Goal: Find specific page/section: Find specific page/section

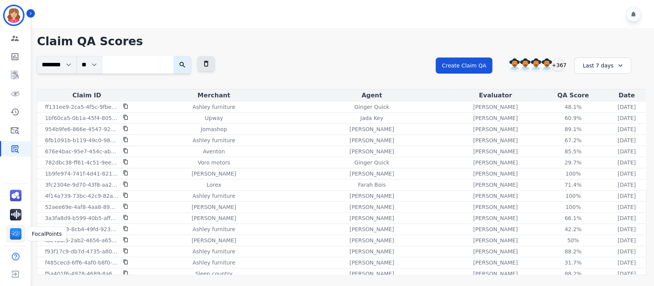
click at [14, 230] on img "Sidebar" at bounding box center [15, 233] width 11 height 11
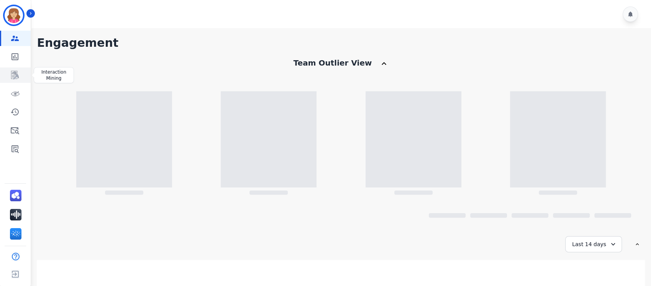
click at [13, 76] on icon "Sidebar" at bounding box center [15, 75] width 8 height 8
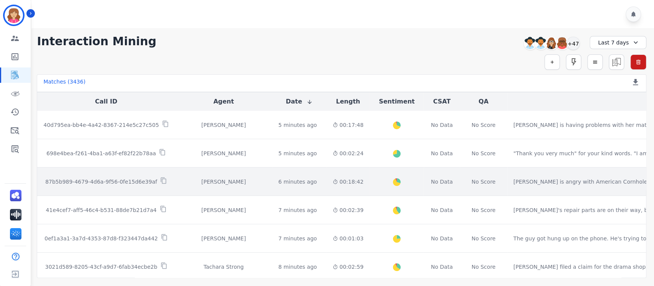
click at [91, 180] on p "87b5b989-4679-4d6a-9f56-0fe15d6e39af" at bounding box center [101, 182] width 112 height 8
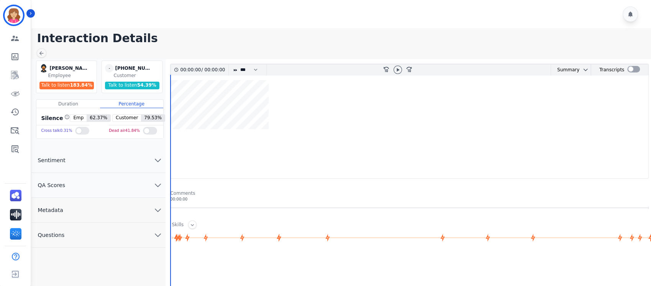
click at [157, 209] on icon "chevron down" at bounding box center [157, 209] width 9 height 9
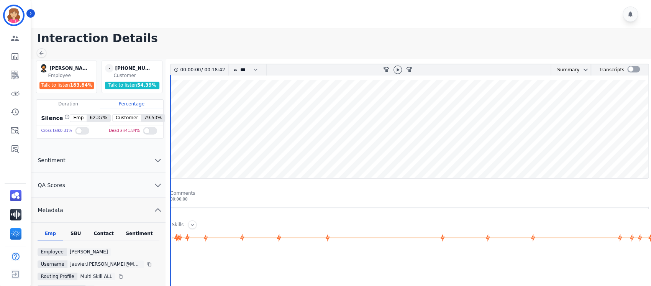
click at [103, 232] on div "Contact" at bounding box center [104, 235] width 31 height 10
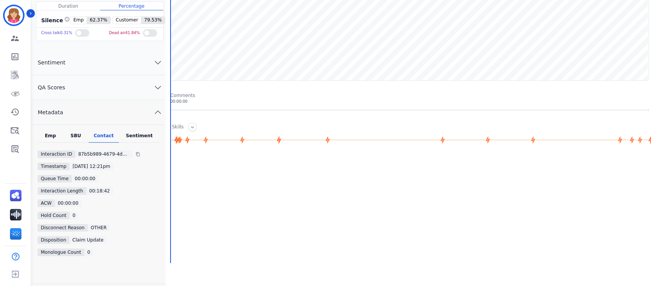
scroll to position [91, 0]
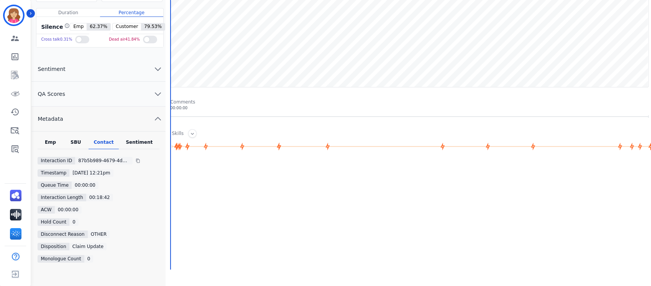
click at [71, 92] on button "QA Scores" at bounding box center [98, 94] width 134 height 25
